Goal: Book appointment/travel/reservation

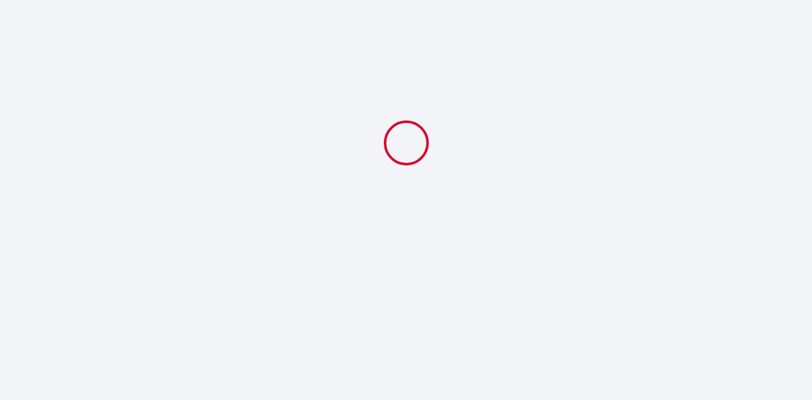
select select
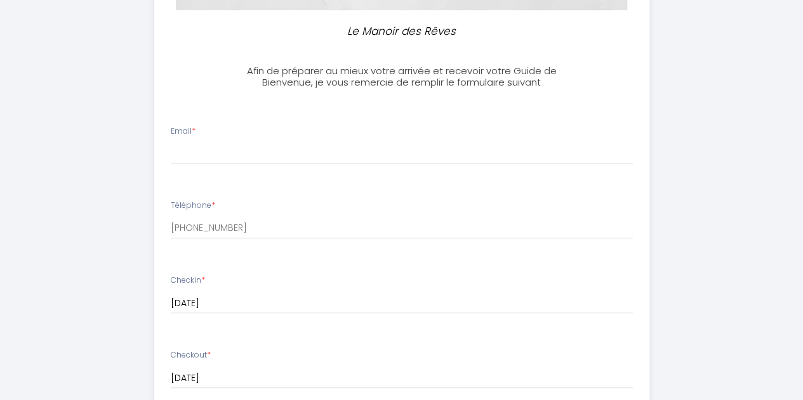
scroll to position [329, 0]
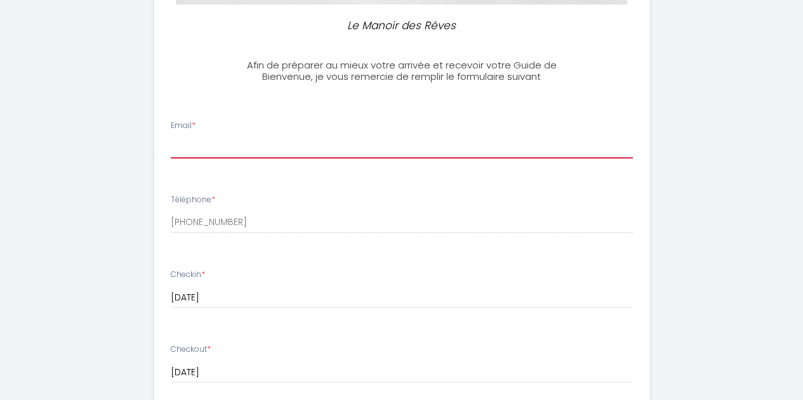
click at [274, 136] on input "Email *" at bounding box center [402, 147] width 462 height 23
type input "[EMAIL_ADDRESS][DOMAIN_NAME]"
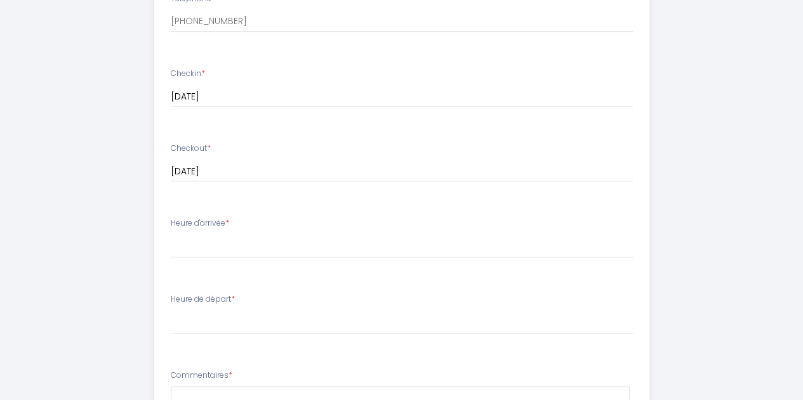
scroll to position [531, 0]
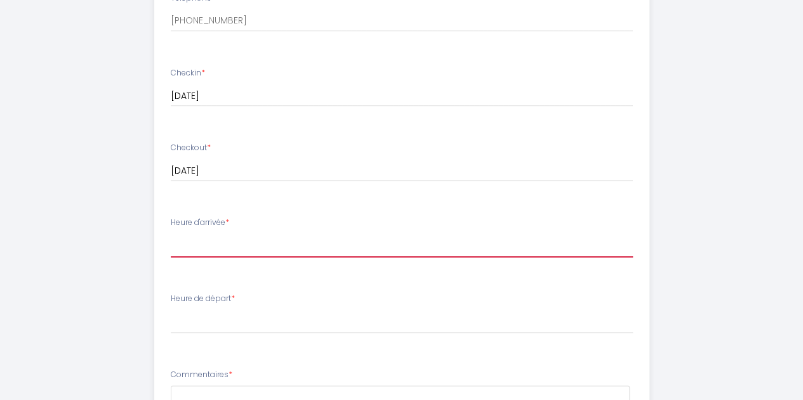
click at [279, 240] on select "15:00 15:30 16:00 16:30 17:00 17:30 18:00 18:30 19:00 19:30 20:00 20:30 21:00 2…" at bounding box center [402, 246] width 462 height 24
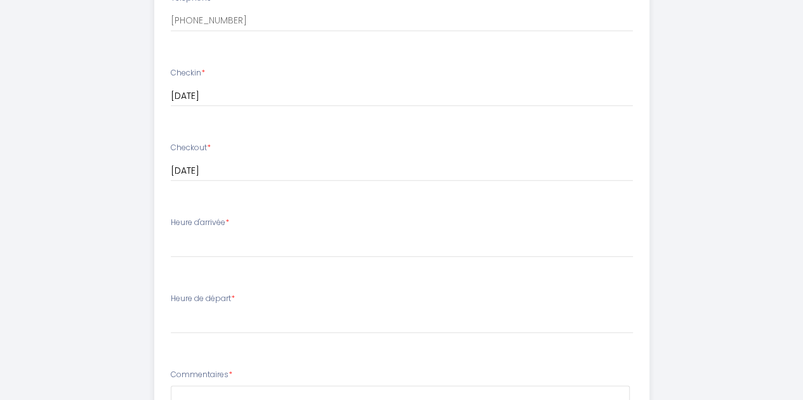
click at [39, 242] on div "Le Manoir des Rêves Afin de préparer au mieux votre arrivée et recevoir votre G…" at bounding box center [401, 84] width 743 height 1230
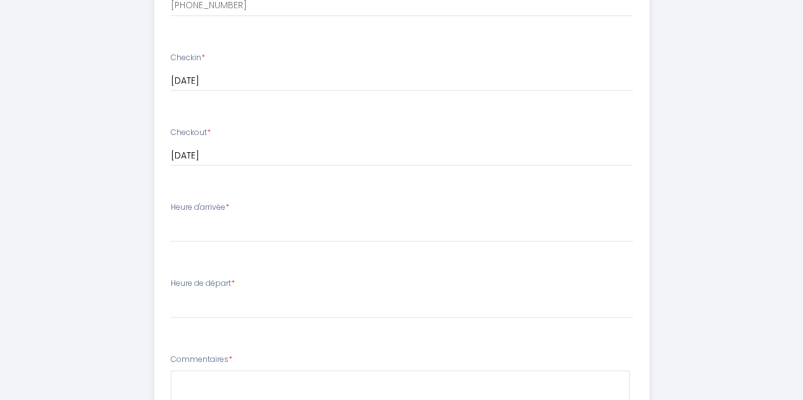
scroll to position [543, 0]
click at [208, 229] on select "15:00 15:30 16:00 16:30 17:00 17:30 18:00 18:30 19:00 19:30 20:00 20:30 21:00 2…" at bounding box center [402, 233] width 462 height 24
select select "17:00"
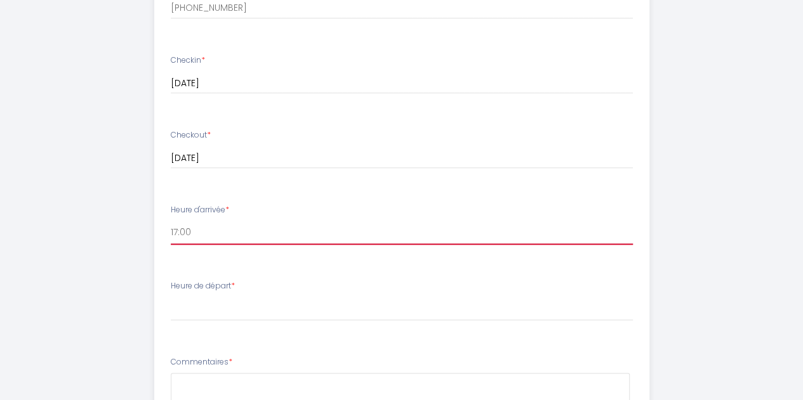
click at [171, 221] on select "15:00 15:30 16:00 16:30 17:00 17:30 18:00 18:30 19:00 19:30 20:00 20:30 21:00 2…" at bounding box center [402, 233] width 462 height 24
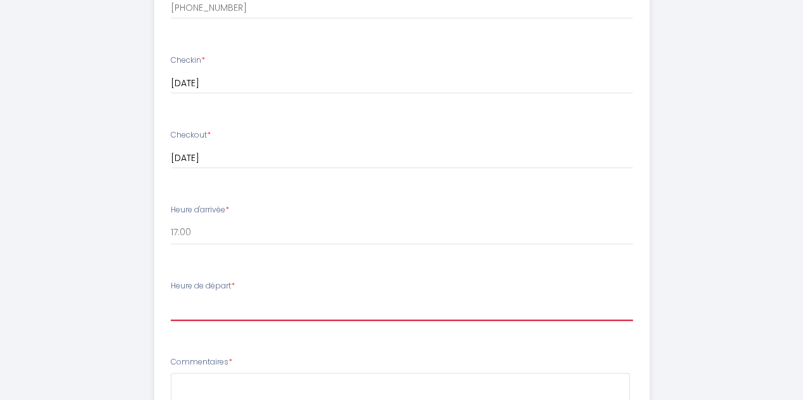
click at [218, 308] on select "00:00 00:30 01:00 01:30 02:00 02:30 03:00 03:30 04:00 04:30 05:00 05:30 06:00 0…" at bounding box center [402, 309] width 462 height 24
select select "10:00"
click at [171, 297] on select "00:00 00:30 01:00 01:30 02:00 02:30 03:00 03:30 04:00 04:30 05:00 05:30 06:00 0…" at bounding box center [402, 309] width 462 height 24
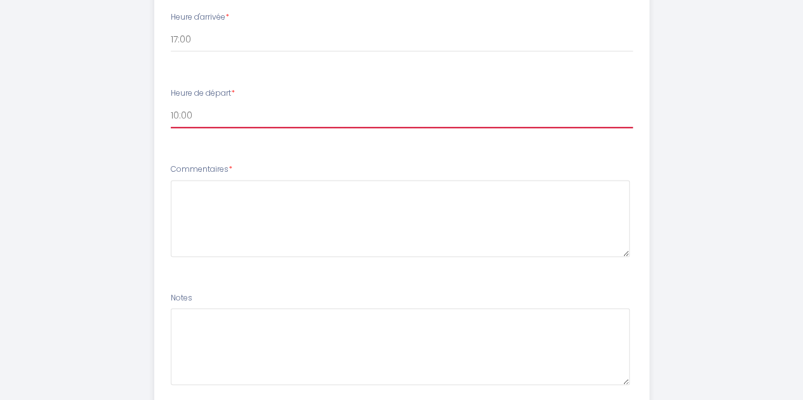
scroll to position [828, 0]
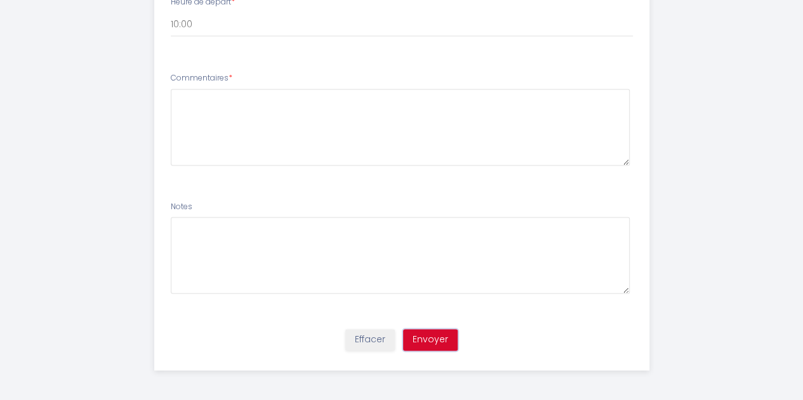
click at [437, 340] on button "Envoyer" at bounding box center [430, 340] width 55 height 22
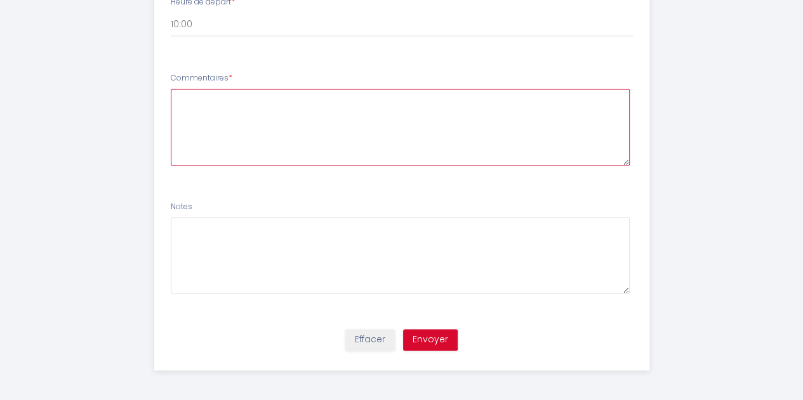
click at [228, 136] on textarea at bounding box center [400, 127] width 459 height 77
type textarea "Nothing at this time"
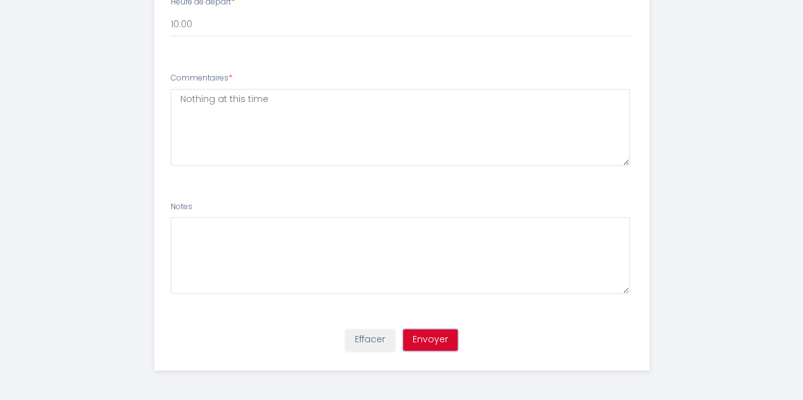
click at [433, 334] on button "Envoyer" at bounding box center [430, 340] width 55 height 22
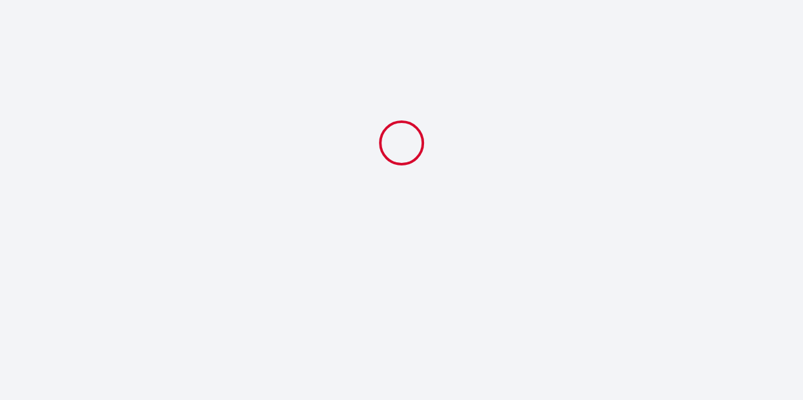
scroll to position [0, 0]
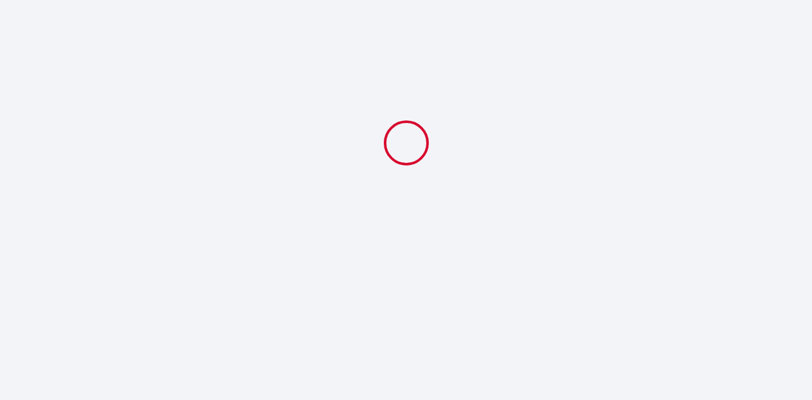
select select "17:00"
select select "10:00"
